Goal: Information Seeking & Learning: Get advice/opinions

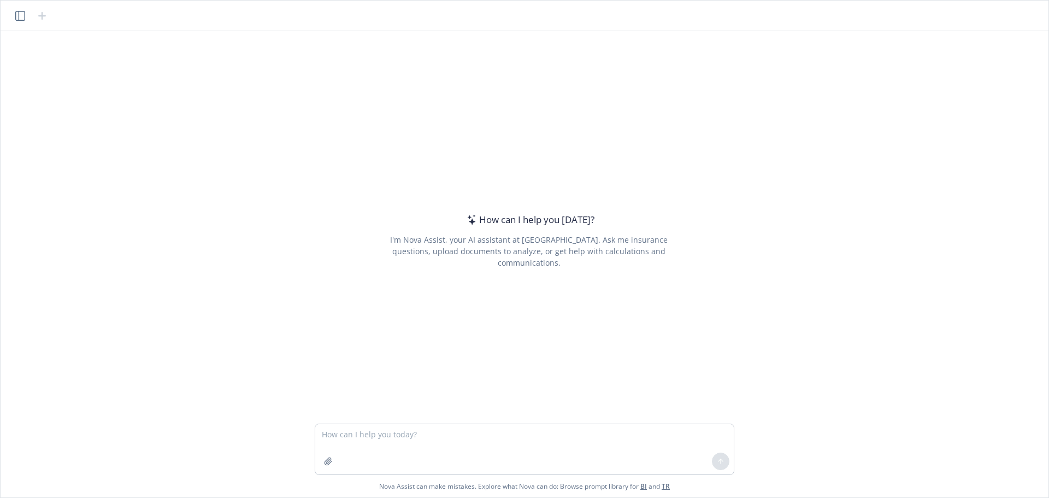
click at [387, 441] on textarea at bounding box center [524, 449] width 418 height 50
type textarea "W"
type textarea "Q"
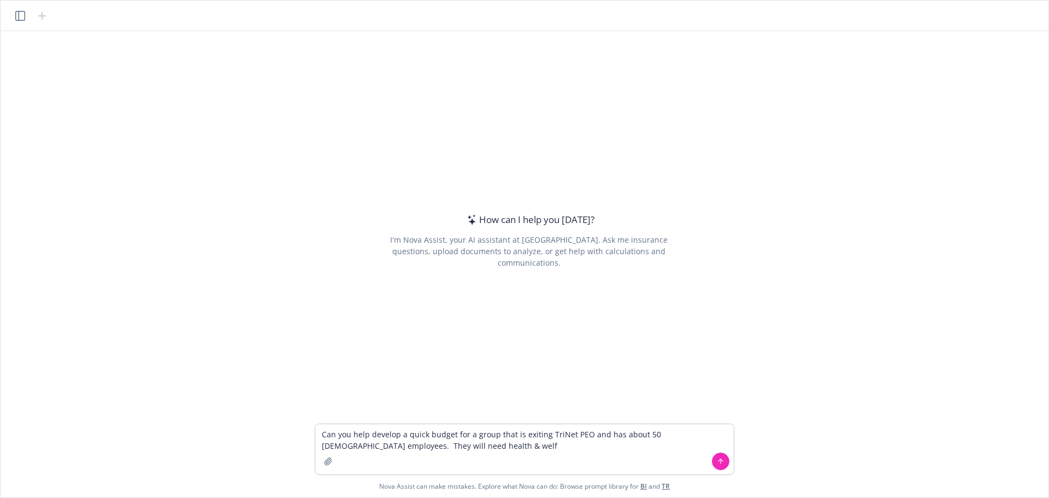
click at [453, 437] on textarea "Can you help develop a quick budget for a group that is exiting TriNet PEO and …" at bounding box center [524, 449] width 418 height 50
click at [452, 433] on textarea "Can you help develop a quick budget in Per Employee Per Year format for a group…" at bounding box center [524, 449] width 418 height 50
click at [656, 445] on textarea "Can you help develop a quick budget estimate that is conservative in Per Employ…" at bounding box center [524, 449] width 418 height 50
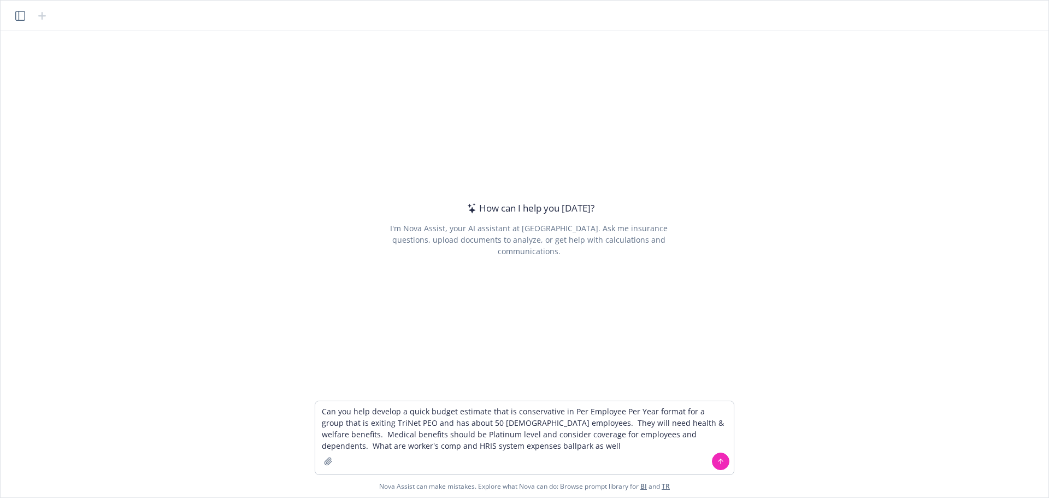
type textarea "Can you help develop a quick budget estimate that is conservative in Per Employ…"
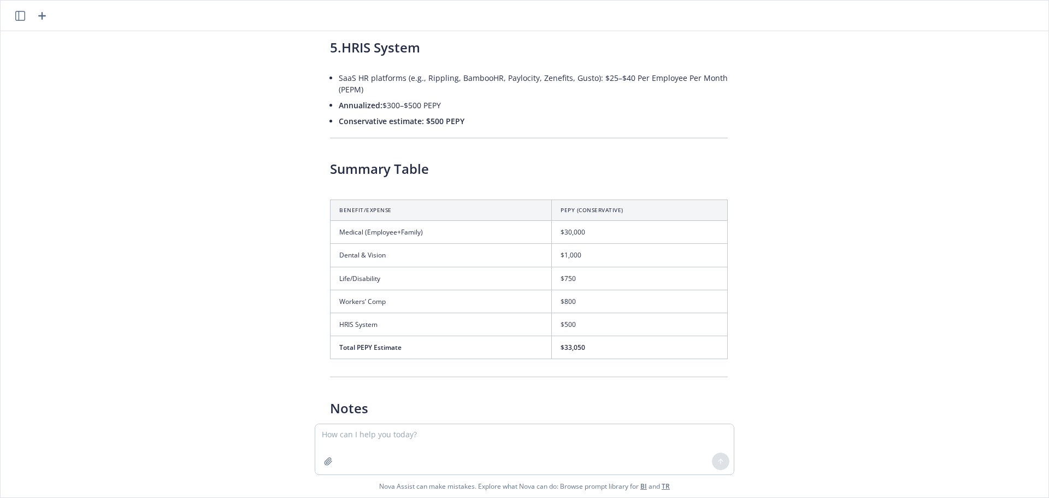
scroll to position [638, 0]
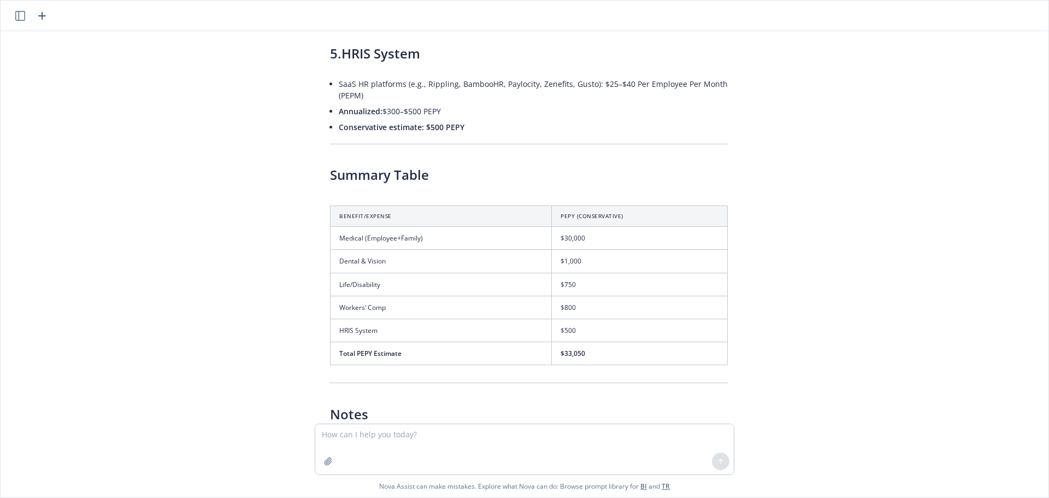
click at [475, 212] on th "Benefit/Expense" at bounding box center [440, 215] width 221 height 21
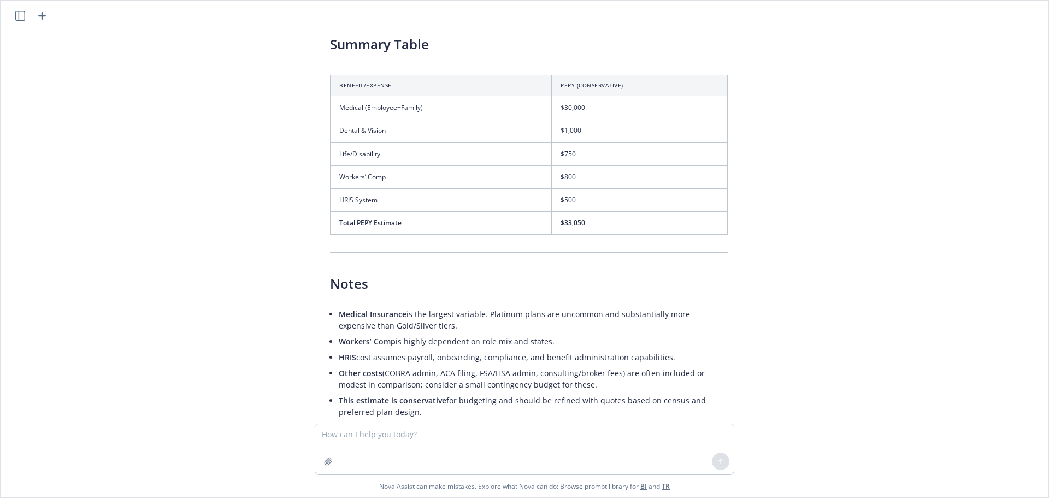
scroll to position [748, 0]
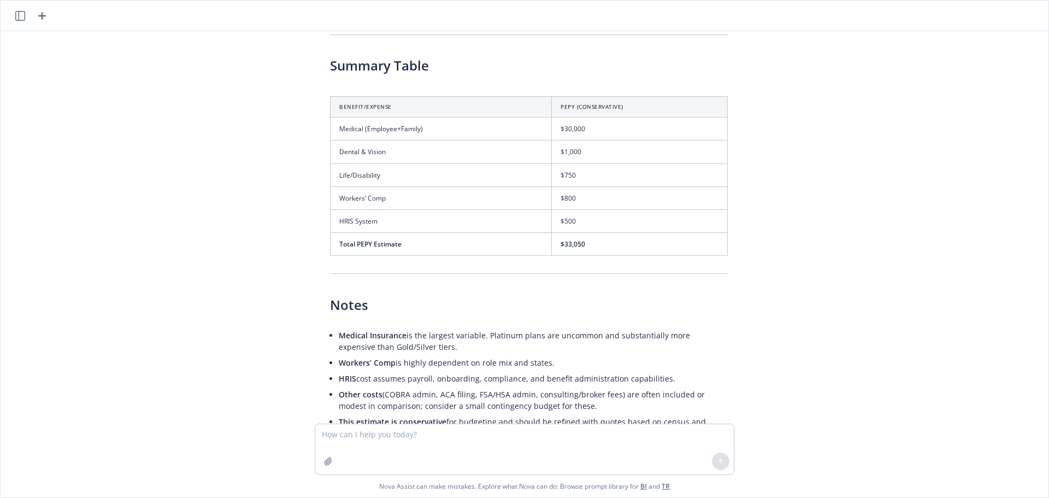
click at [349, 103] on th "Benefit/Expense" at bounding box center [440, 106] width 221 height 21
click at [436, 229] on tbody "Medical (Employee+Family) $30,000 Dental & Vision $1,000 Life/Disability $750 W…" at bounding box center [528, 186] width 397 height 138
click at [746, 254] on div "Can you help develop a quick budget estimate that is conservative in Per Employ…" at bounding box center [524, 227] width 1039 height 392
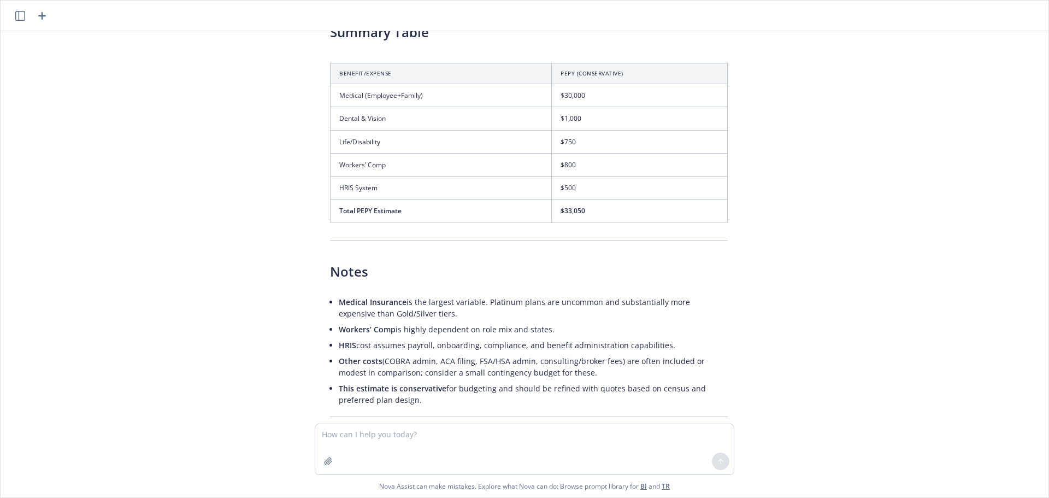
scroll to position [693, 0]
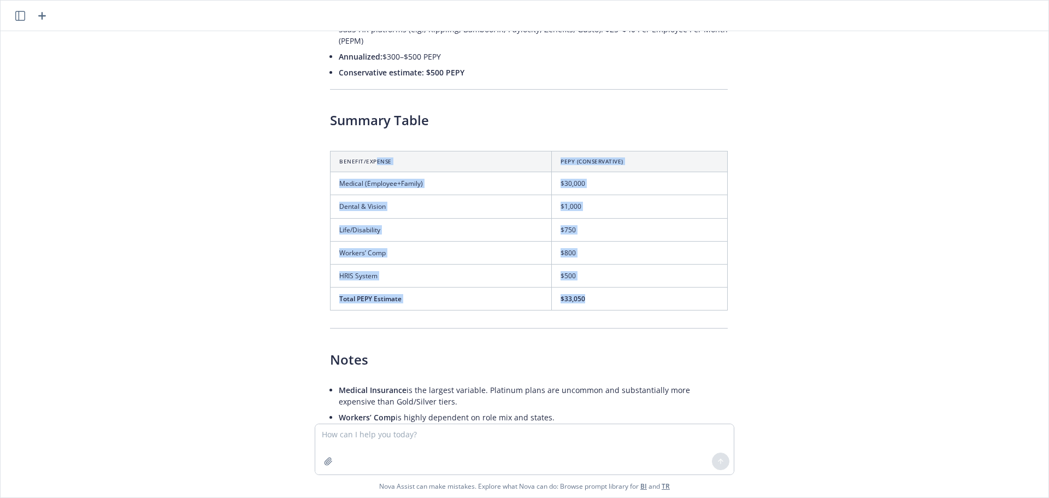
drag, startPoint x: 371, startPoint y: 160, endPoint x: 615, endPoint y: 308, distance: 285.2
click at [615, 308] on table "Benefit/Expense PEPY (Conservative) Medical (Employee+Family) $30,000 Dental & …" at bounding box center [529, 230] width 398 height 159
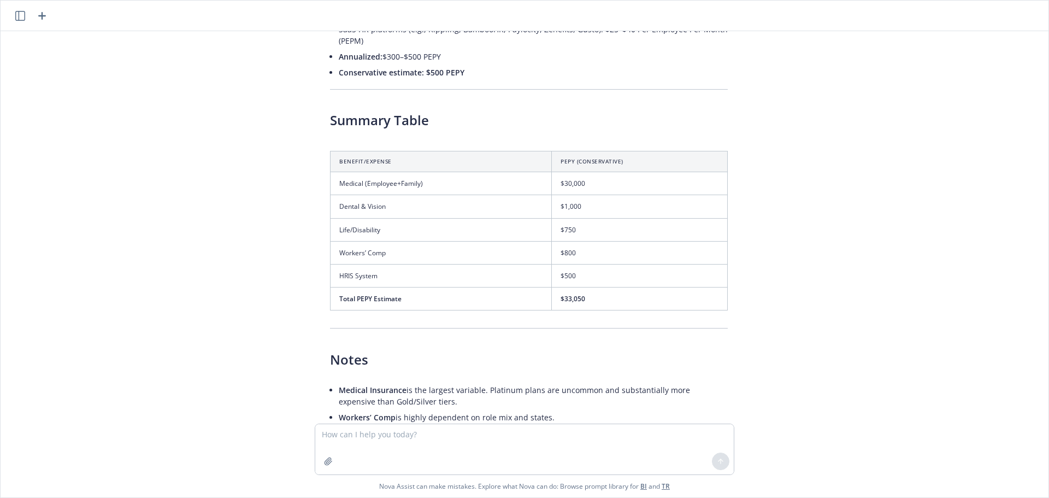
click at [781, 300] on div "Can you help develop a quick budget estimate that is conservative in Per Employ…" at bounding box center [524, 227] width 1039 height 392
drag, startPoint x: 356, startPoint y: 137, endPoint x: 749, endPoint y: 270, distance: 414.7
click at [749, 270] on div "Can you help develop a quick budget estimate that is conservative in Per Employ…" at bounding box center [524, 227] width 1039 height 392
click at [756, 309] on div "Can you help develop a quick budget estimate that is conservative in Per Employ…" at bounding box center [524, 227] width 1039 height 392
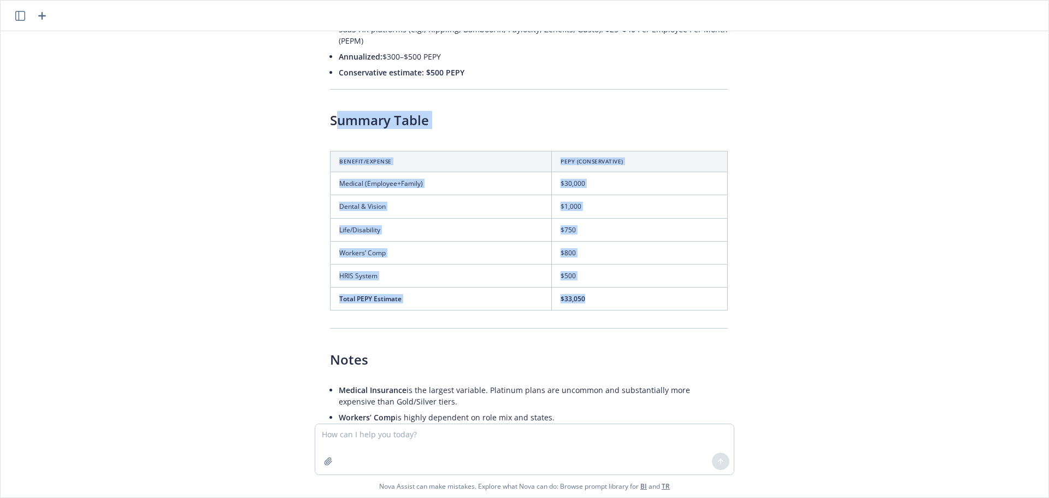
drag, startPoint x: 470, startPoint y: 129, endPoint x: 677, endPoint y: 305, distance: 271.6
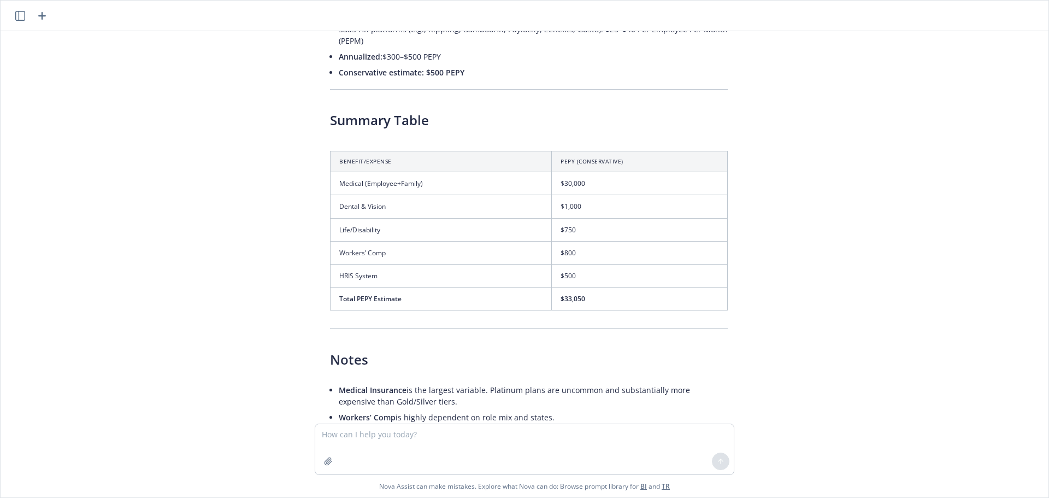
click at [862, 311] on div "Can you help develop a quick budget estimate that is conservative in Per Employ…" at bounding box center [524, 227] width 1039 height 392
drag, startPoint x: 348, startPoint y: 162, endPoint x: 776, endPoint y: 301, distance: 450.1
click at [777, 301] on div "Can you help develop a quick budget estimate that is conservative in Per Employ…" at bounding box center [524, 227] width 1039 height 392
click at [830, 281] on div "Can you help develop a quick budget estimate that is conservative in Per Employ…" at bounding box center [524, 227] width 1039 height 392
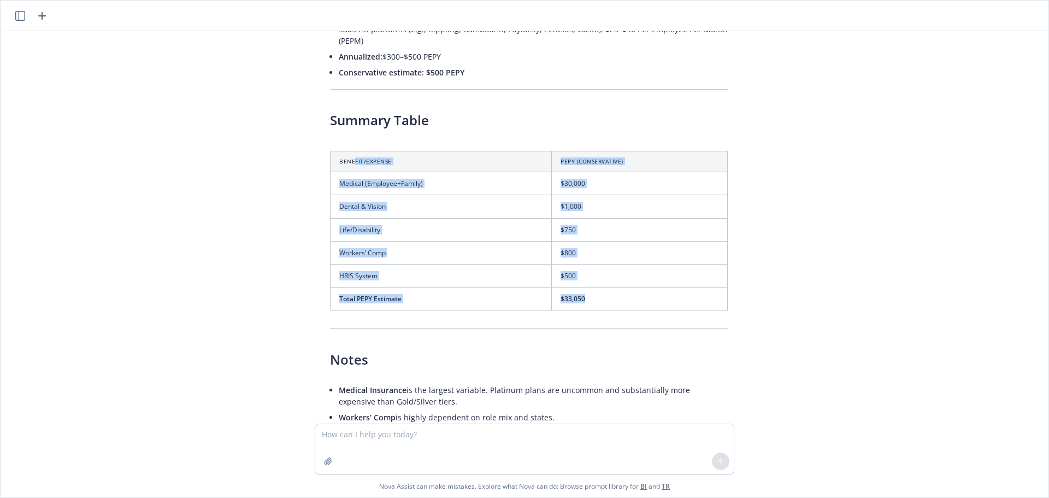
drag, startPoint x: 350, startPoint y: 155, endPoint x: 613, endPoint y: 319, distance: 310.4
click at [637, 298] on td "$33,050" at bounding box center [640, 298] width 176 height 23
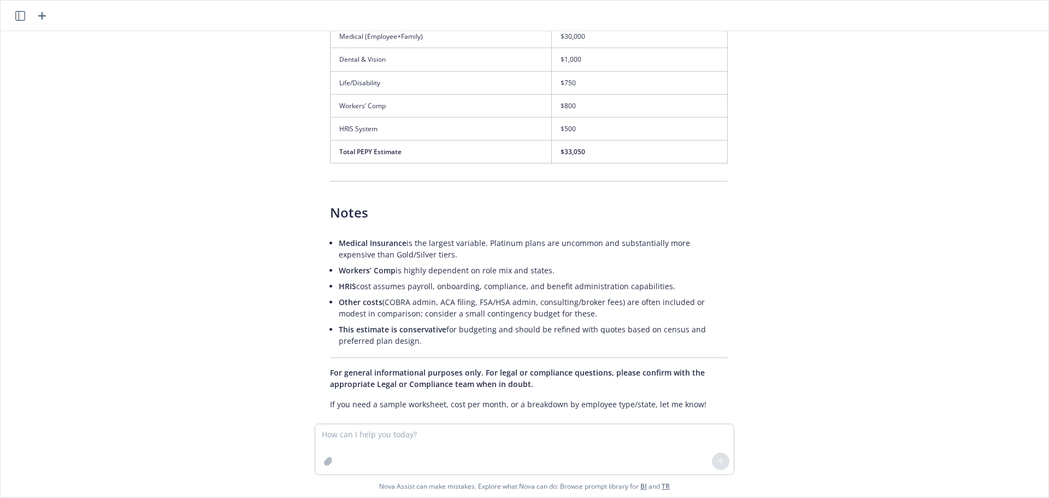
scroll to position [857, 0]
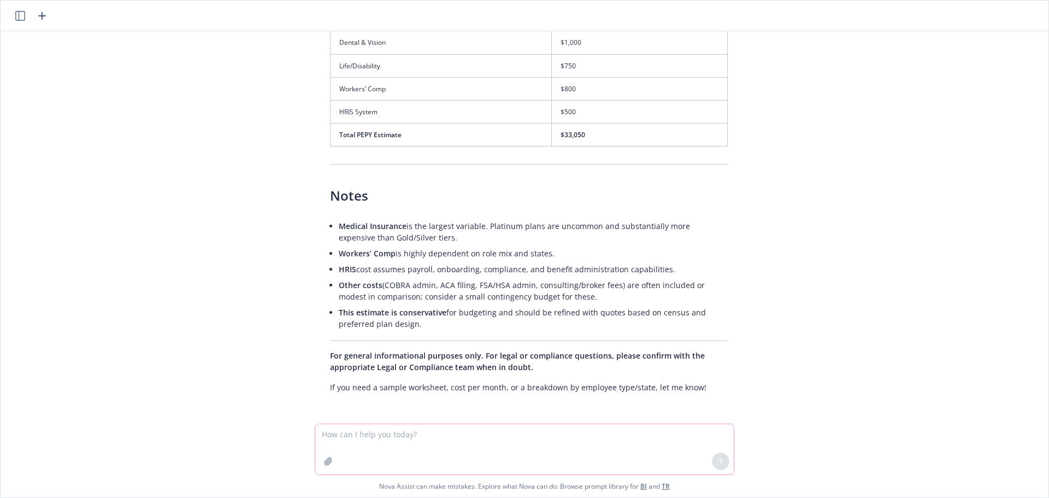
click at [551, 434] on textarea at bounding box center [524, 449] width 418 height 50
type textarea "Am I missing any major expenses for transition out of PEO that should be consid…"
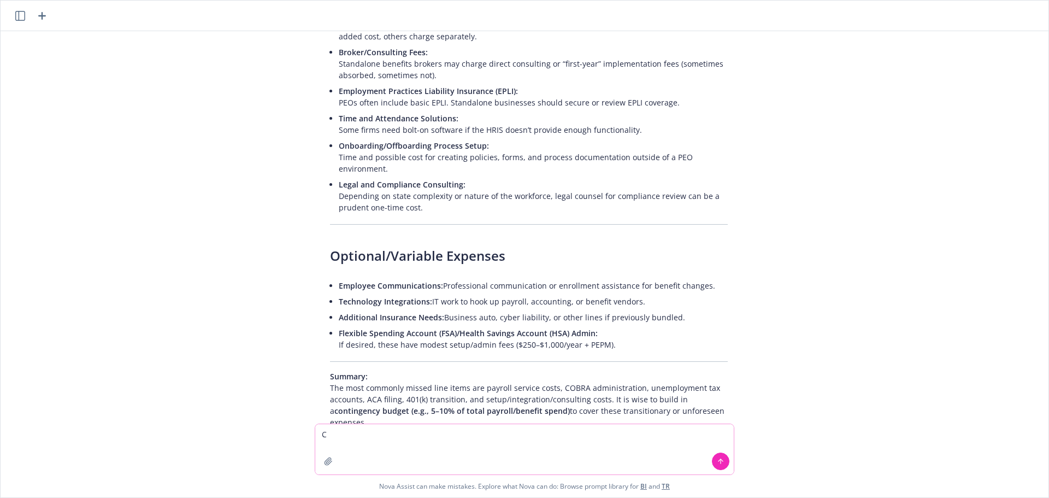
scroll to position [1562, 0]
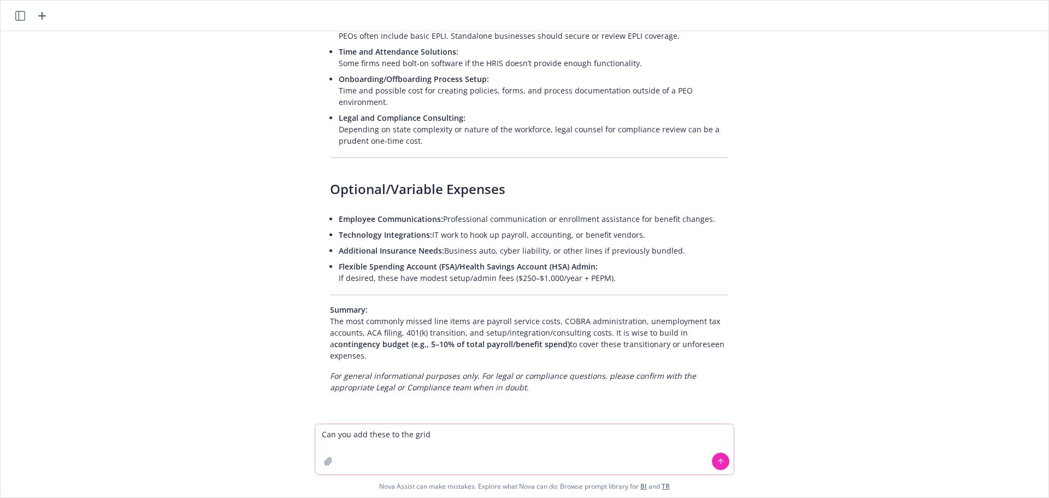
type textarea "Can you add these to the grid?"
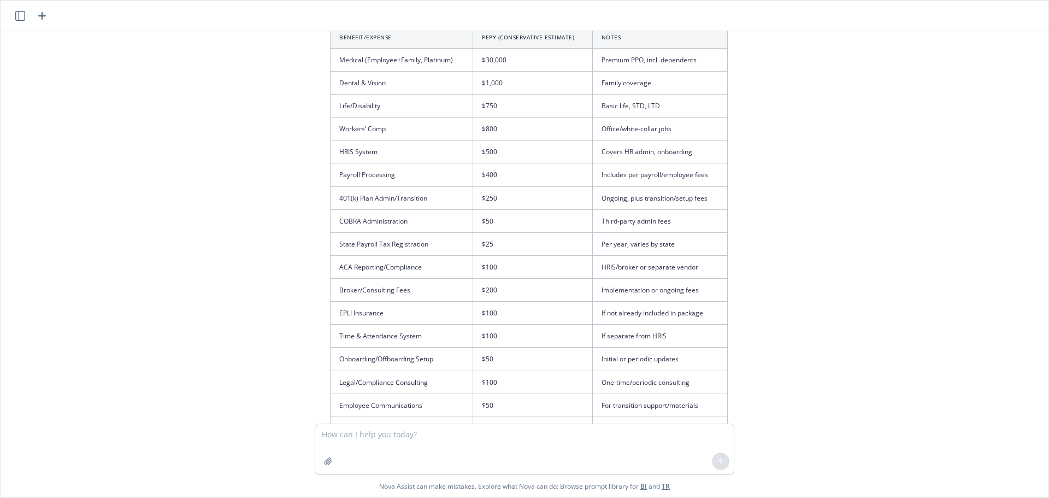
scroll to position [2007, 0]
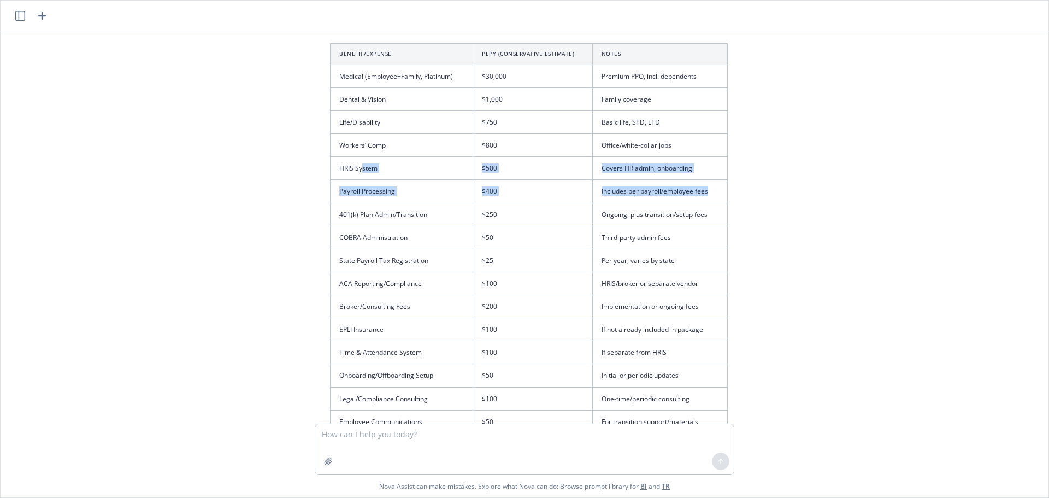
drag, startPoint x: 666, startPoint y: 192, endPoint x: 392, endPoint y: 177, distance: 275.1
click at [359, 170] on tbody "Medical (Employee+Family, Platinum) $30,000 Premium PPO, incl. dependents Denta…" at bounding box center [528, 271] width 397 height 415
click at [482, 212] on td "$250" at bounding box center [533, 214] width 120 height 23
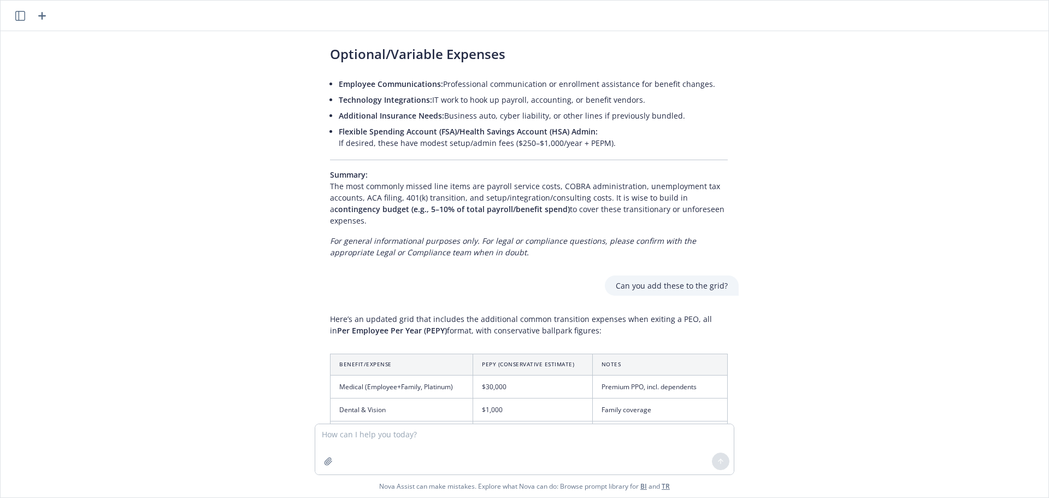
scroll to position [1680, 0]
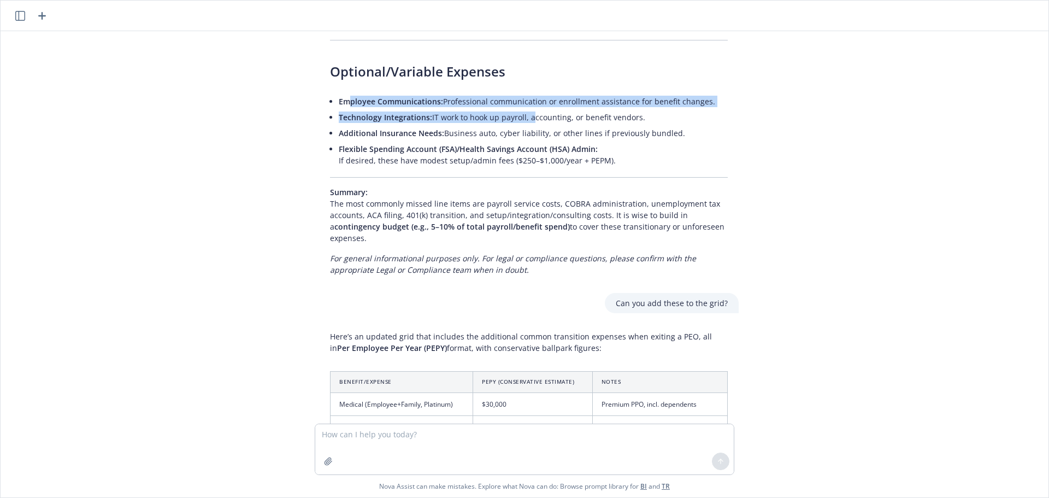
drag, startPoint x: 343, startPoint y: 100, endPoint x: 524, endPoint y: 115, distance: 181.4
click at [524, 115] on ul "Employee Communications: Professional communication or enrollment assistance fo…" at bounding box center [533, 130] width 389 height 75
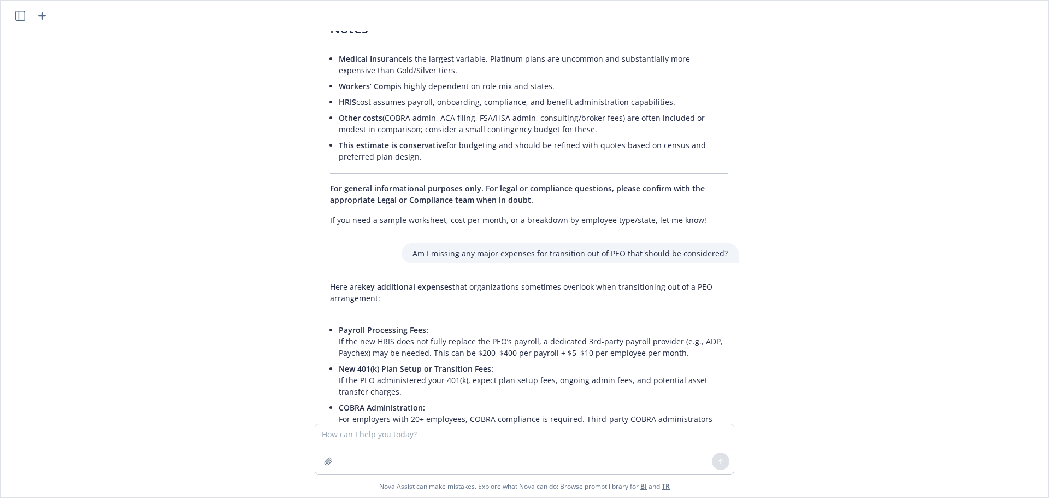
scroll to position [915, 0]
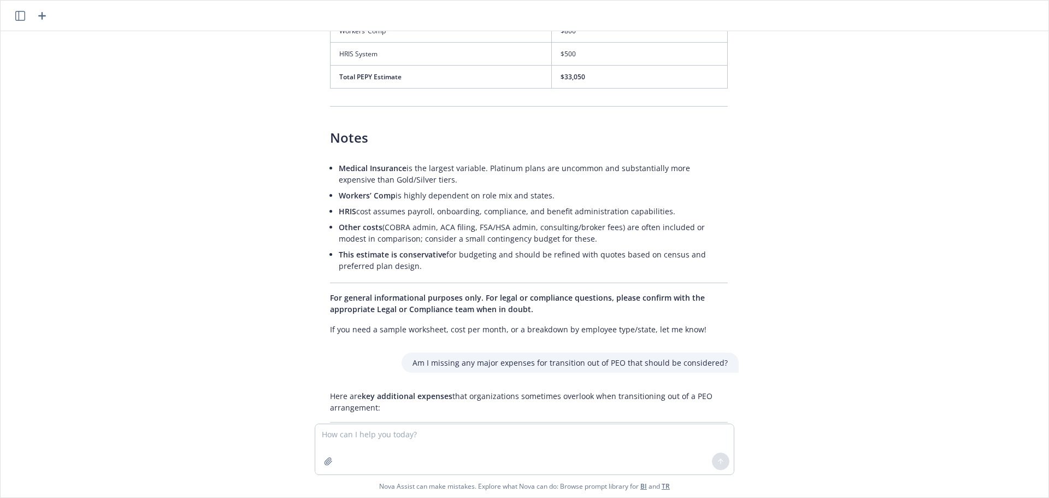
drag, startPoint x: 406, startPoint y: 181, endPoint x: 471, endPoint y: 265, distance: 105.9
click at [471, 265] on ul "Medical Insurance is the largest variable. Platinum plans are uncommon and subs…" at bounding box center [533, 217] width 389 height 114
drag, startPoint x: 418, startPoint y: 265, endPoint x: 333, endPoint y: 170, distance: 127.6
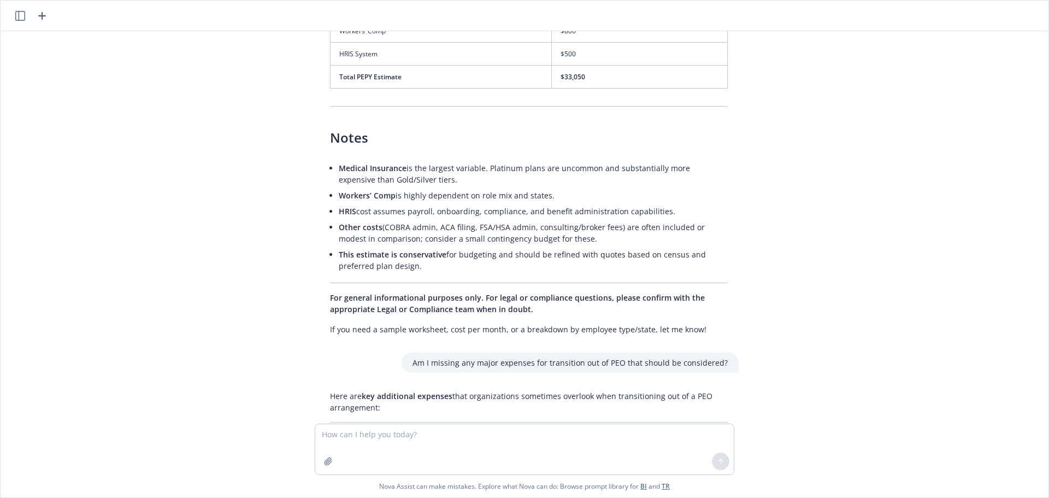
copy ul "Medical Insurance is the largest variable. Platinum plans are uncommon and subs…"
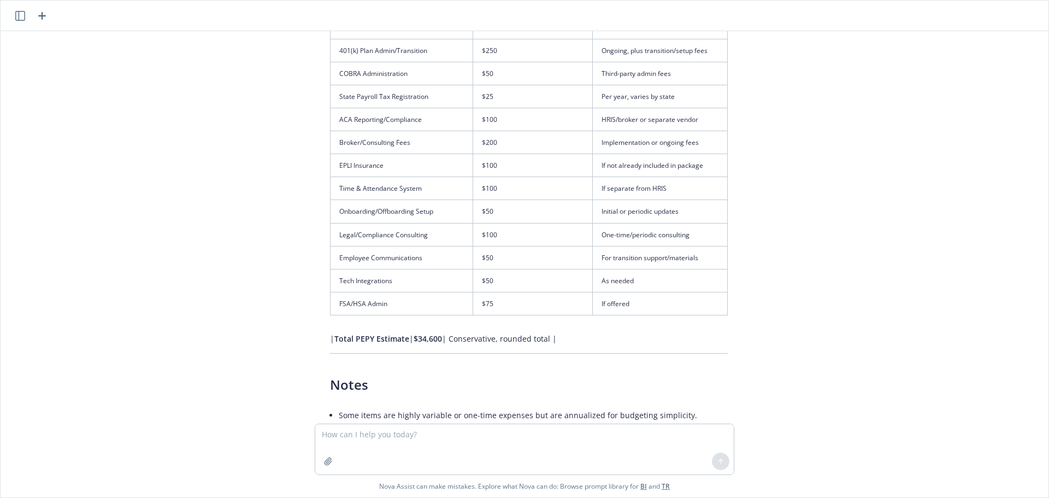
scroll to position [2280, 0]
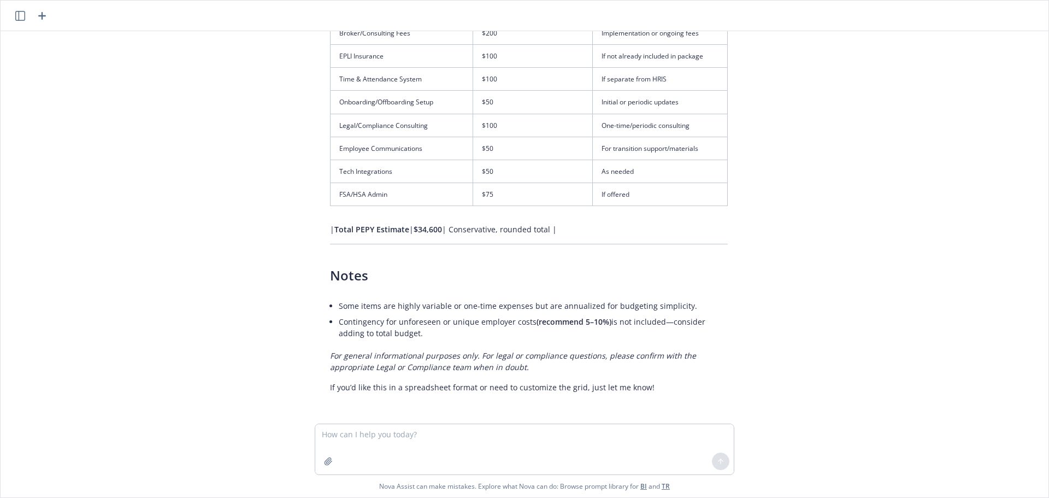
click at [590, 270] on h3 "Notes" at bounding box center [529, 275] width 398 height 19
